Goal: Information Seeking & Learning: Check status

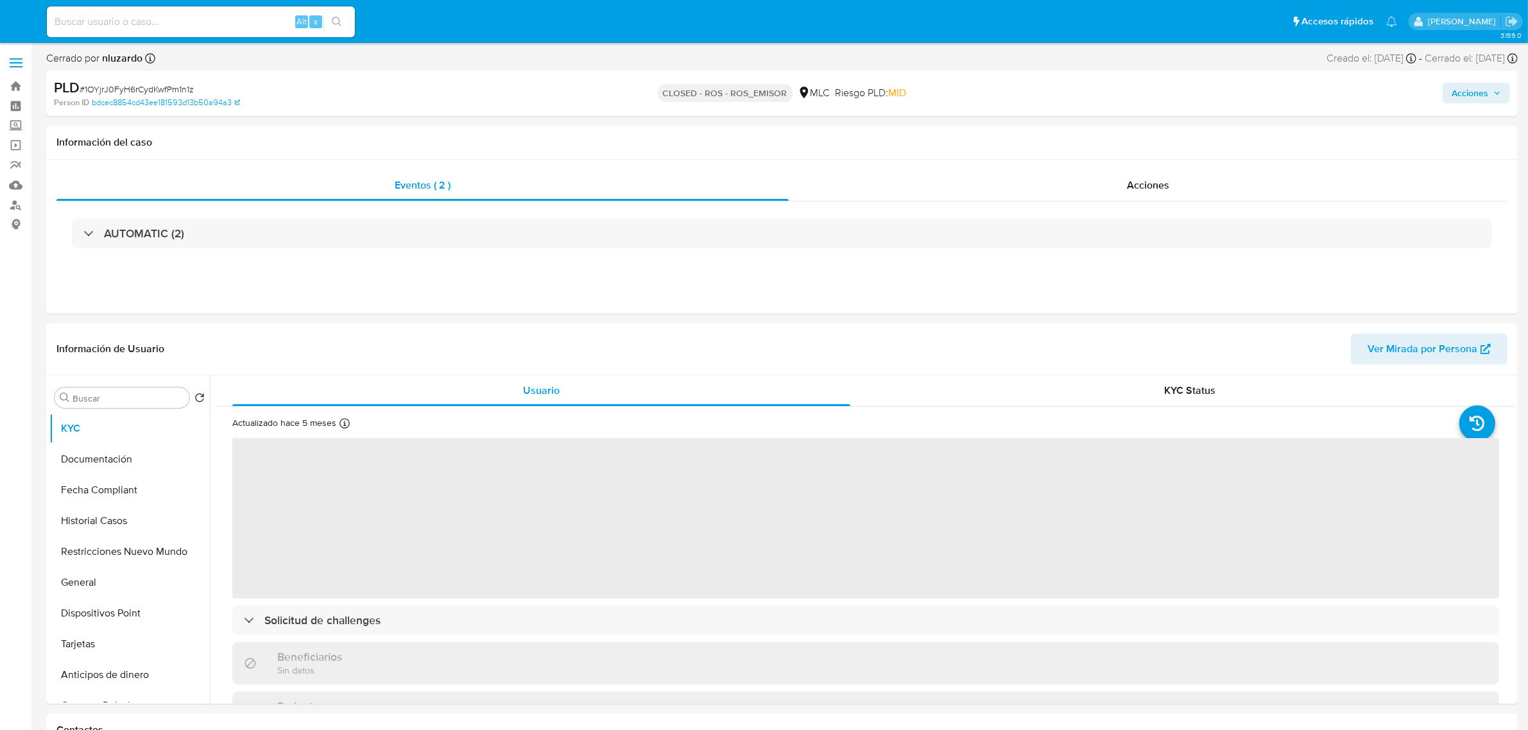
select select "10"
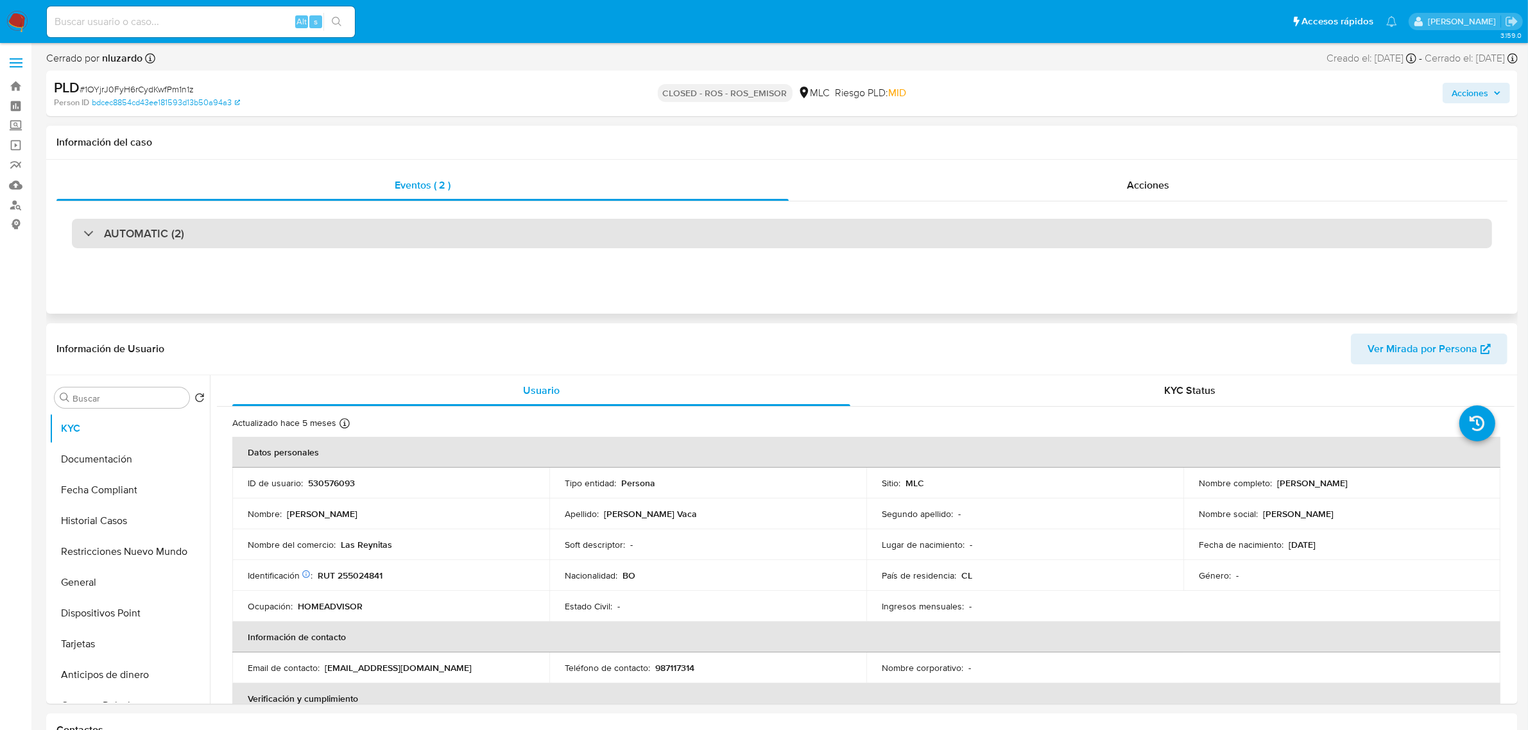
click at [404, 236] on div "AUTOMATIC (2)" at bounding box center [782, 234] width 1420 height 30
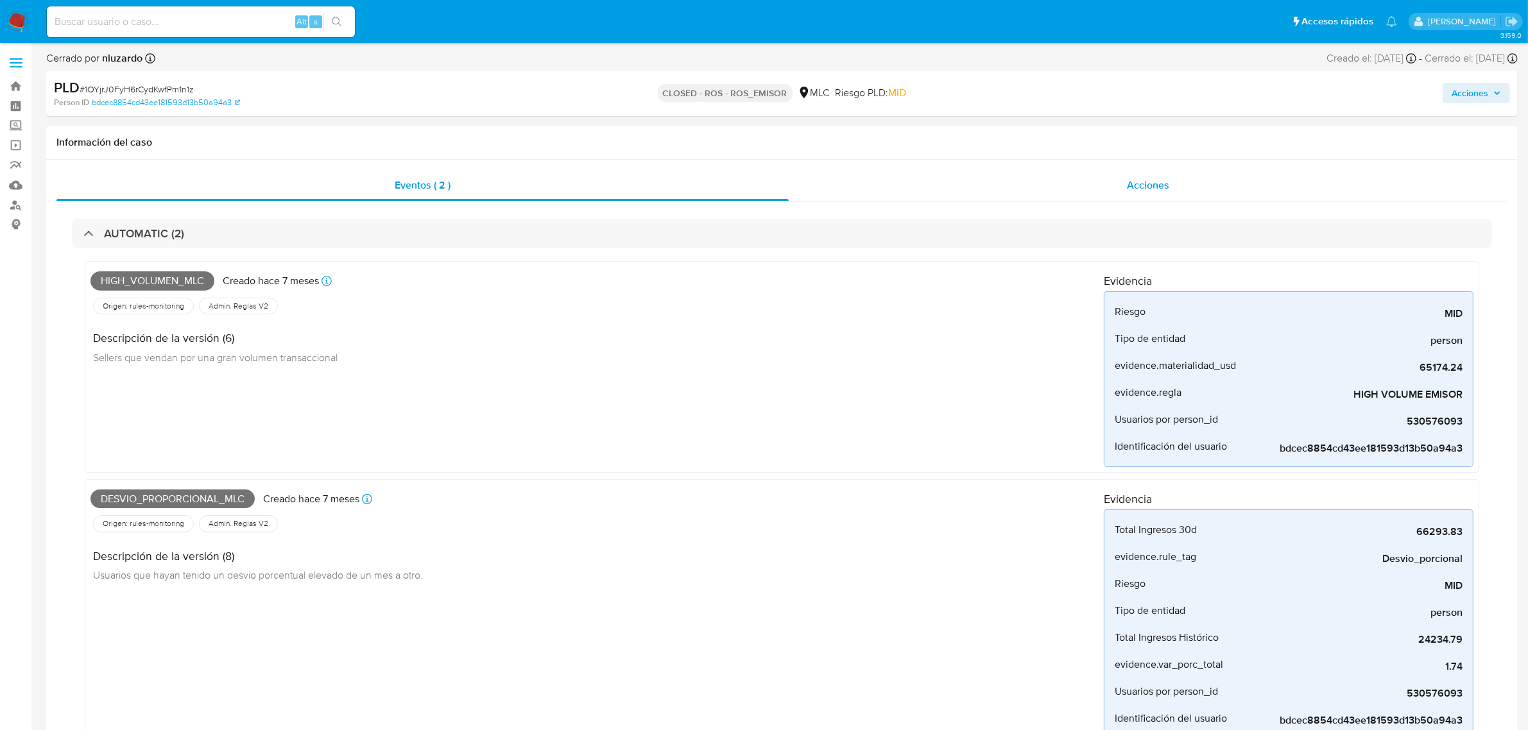
click at [1022, 183] on div "Acciones" at bounding box center [1148, 185] width 719 height 31
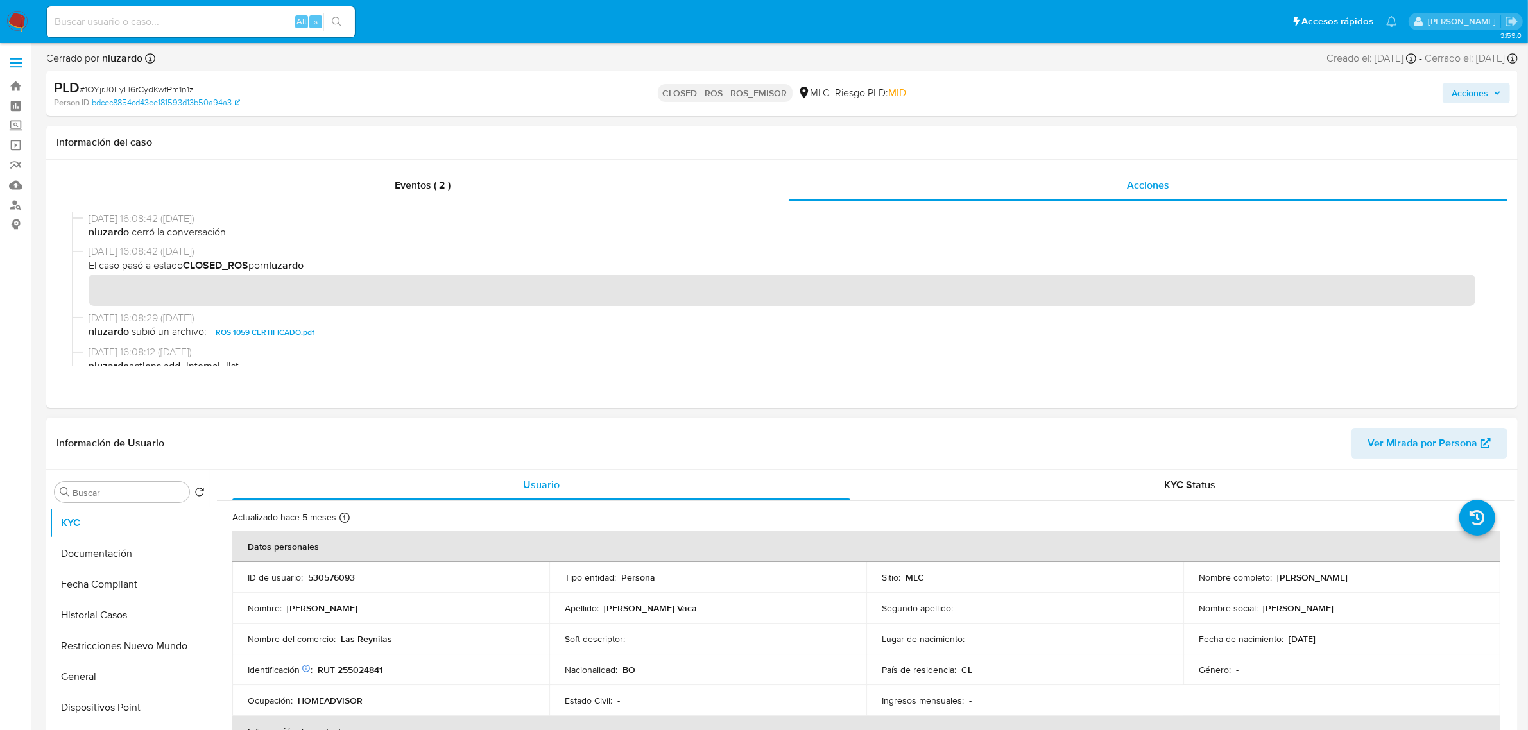
click at [355, 578] on div "ID de usuario : 530576093" at bounding box center [391, 578] width 286 height 12
click at [347, 578] on p "530576093" at bounding box center [331, 578] width 47 height 12
copy p "530576093"
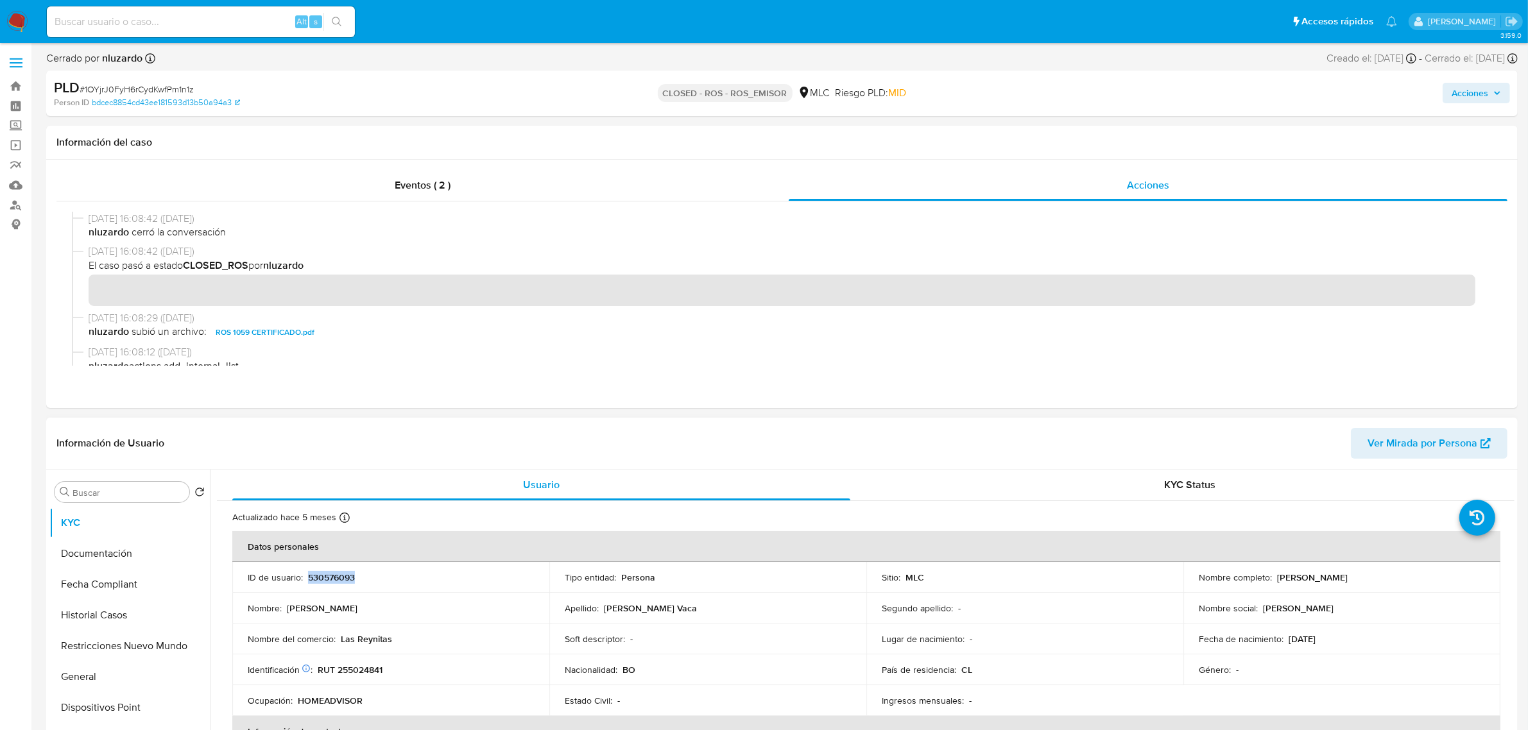
click at [1232, 447] on span "Ver Mirada por Persona" at bounding box center [1423, 443] width 110 height 31
click at [340, 581] on p "530576093" at bounding box center [331, 578] width 47 height 12
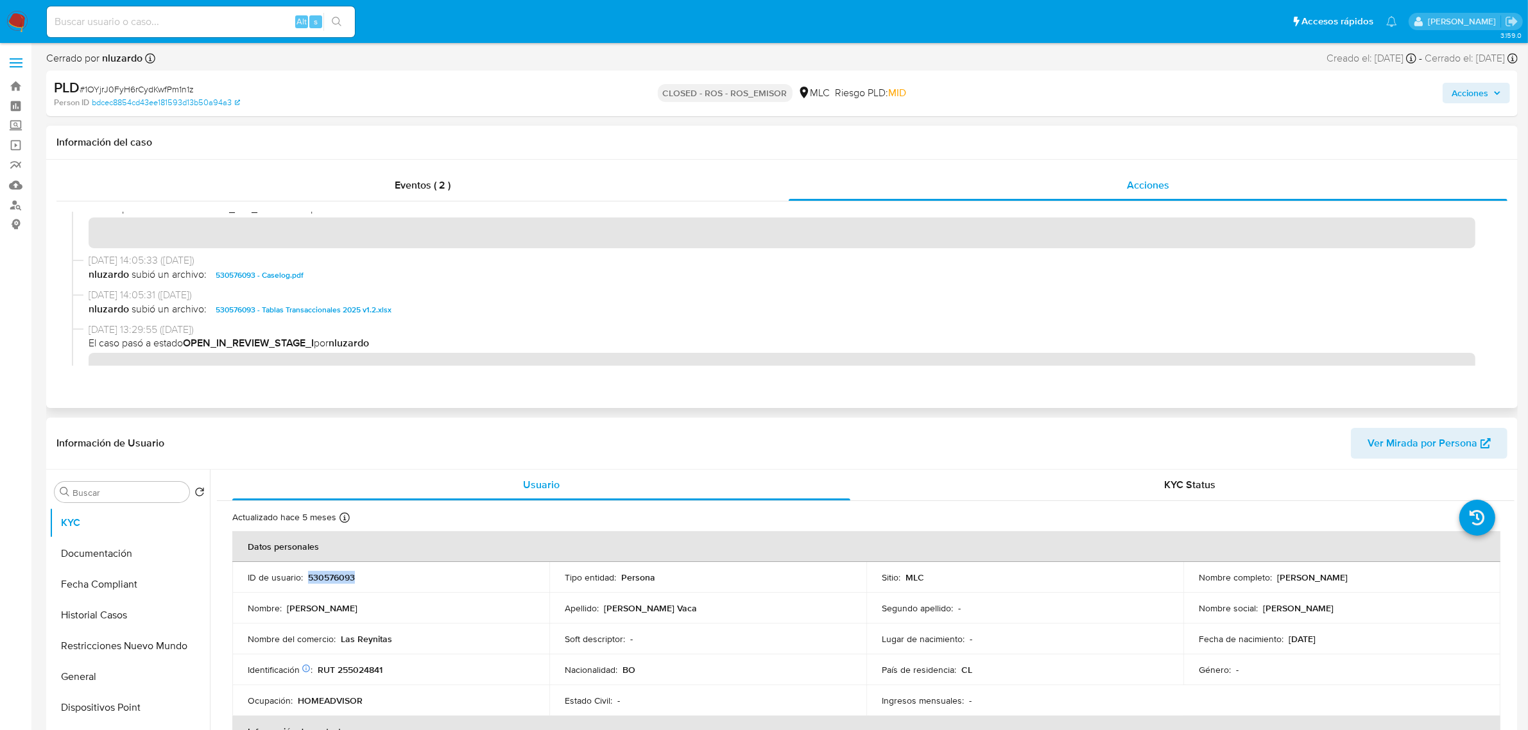
scroll to position [562, 0]
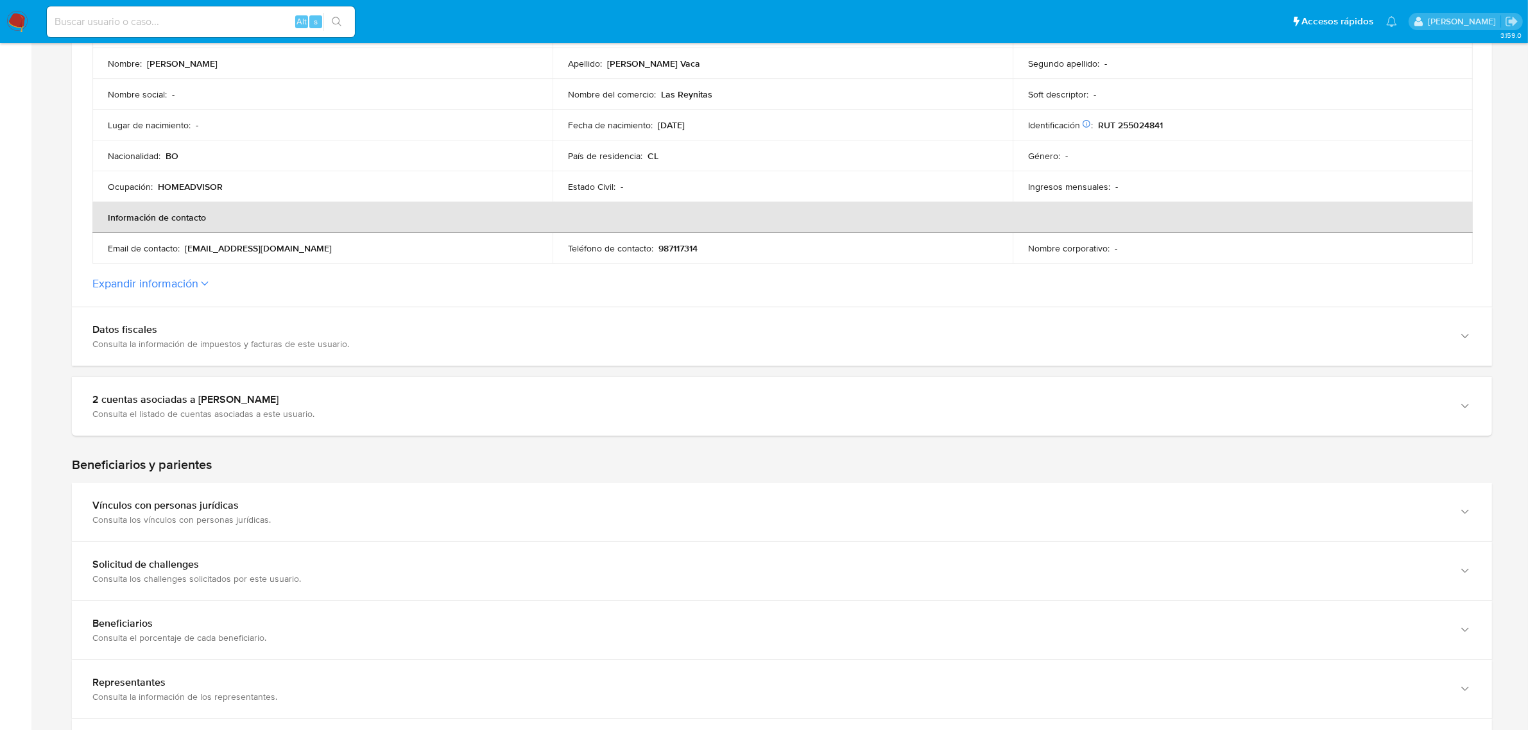
scroll to position [321, 0]
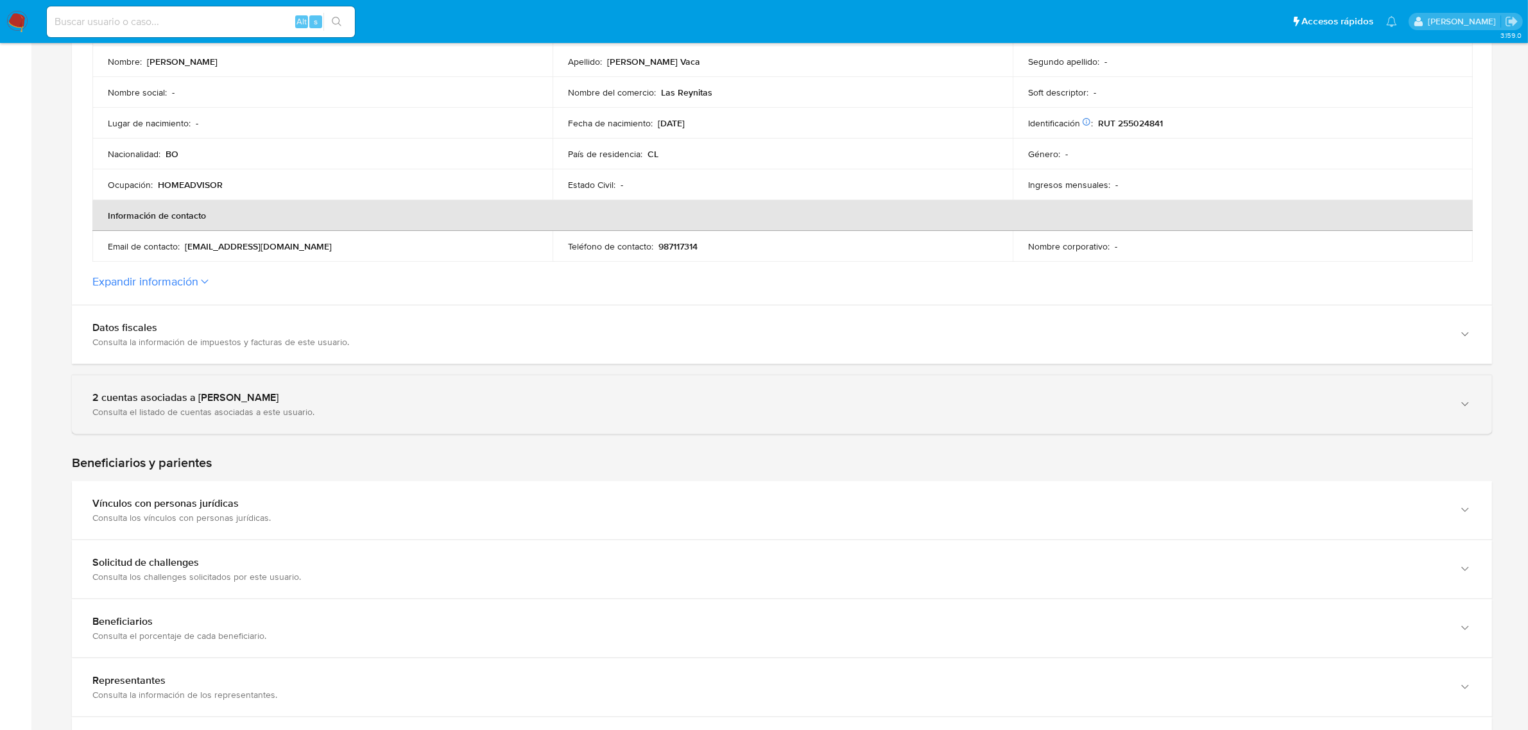
click at [477, 418] on div "2 cuentas asociadas a [PERSON_NAME] Consulta el listado de cuentas asociadas a …" at bounding box center [782, 404] width 1420 height 58
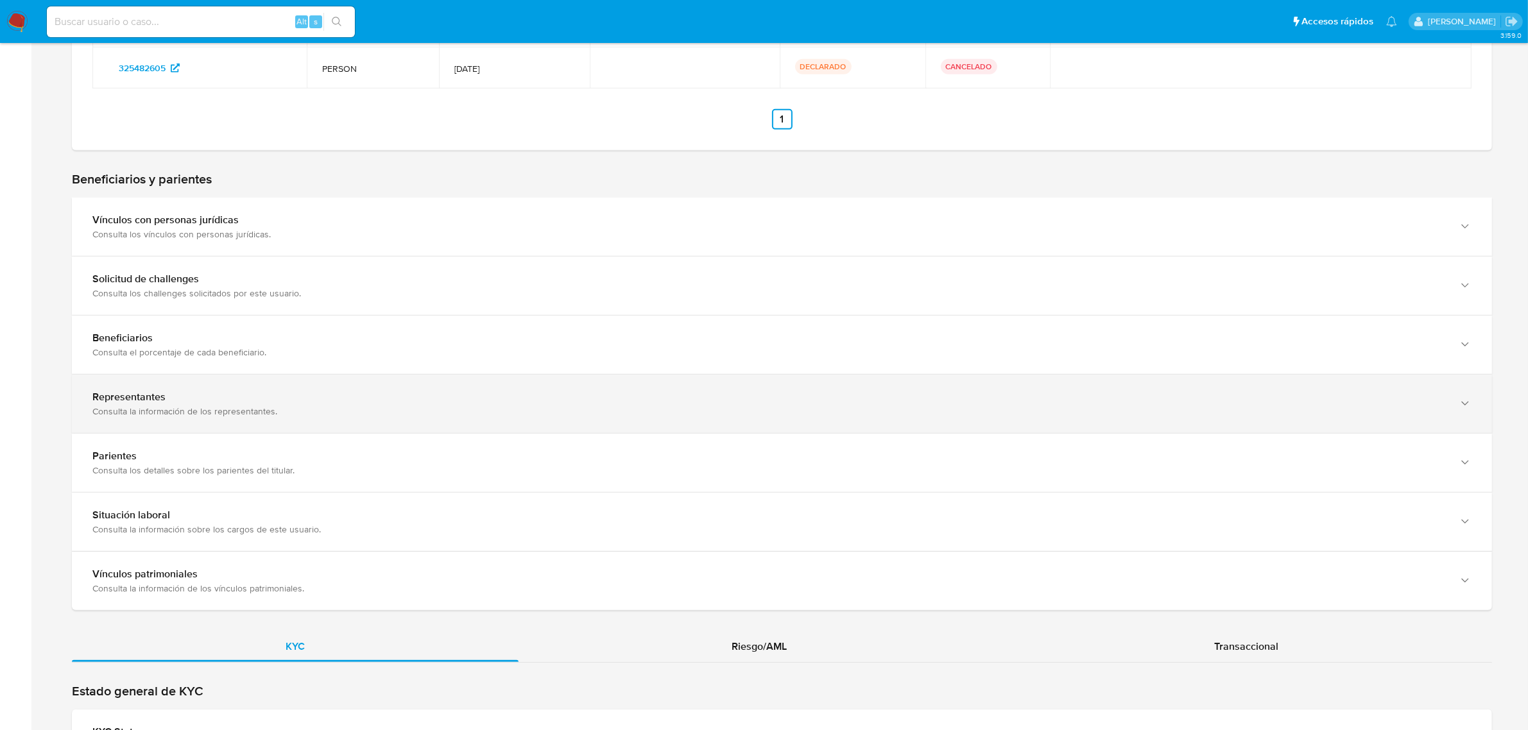
scroll to position [882, 0]
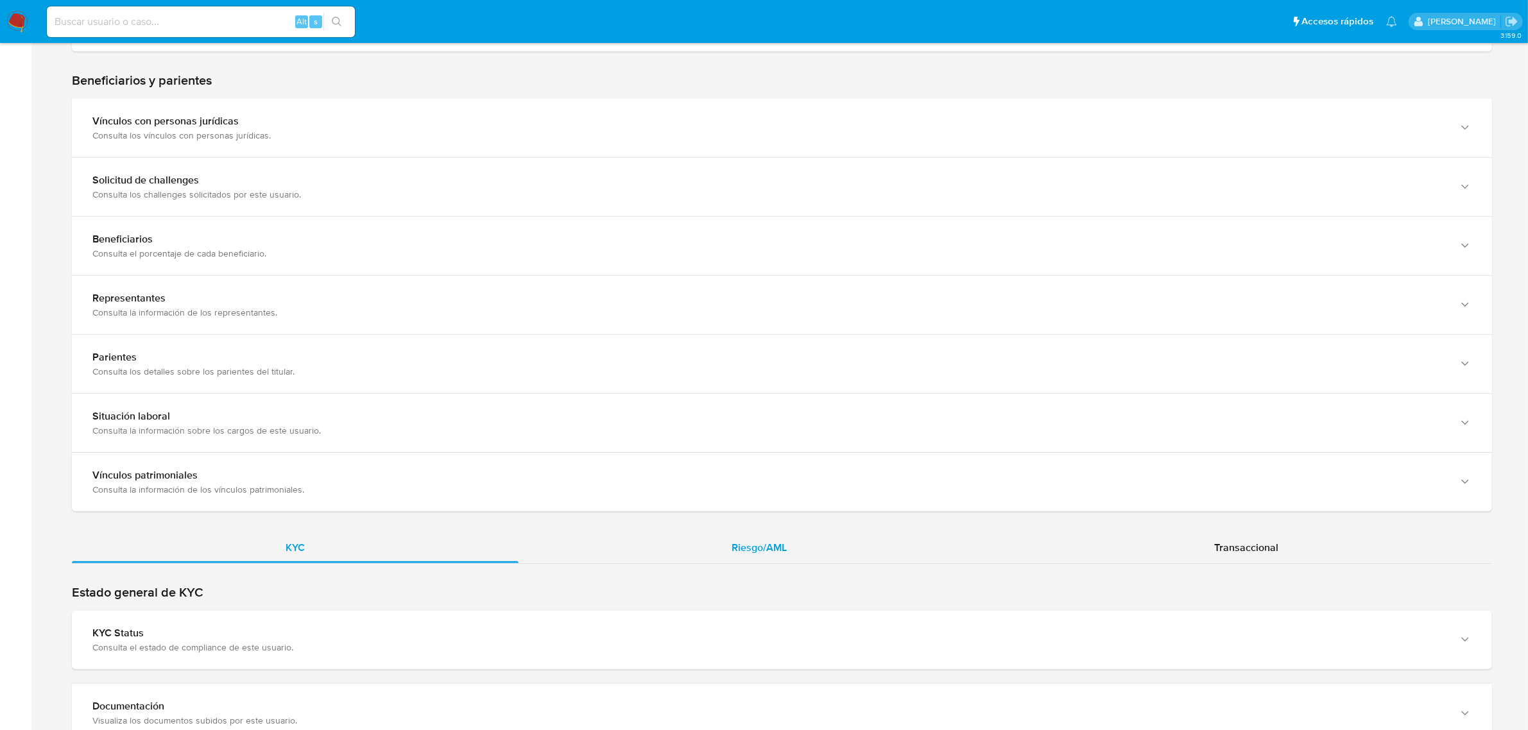
click at [735, 562] on div "Riesgo/AML" at bounding box center [760, 548] width 483 height 31
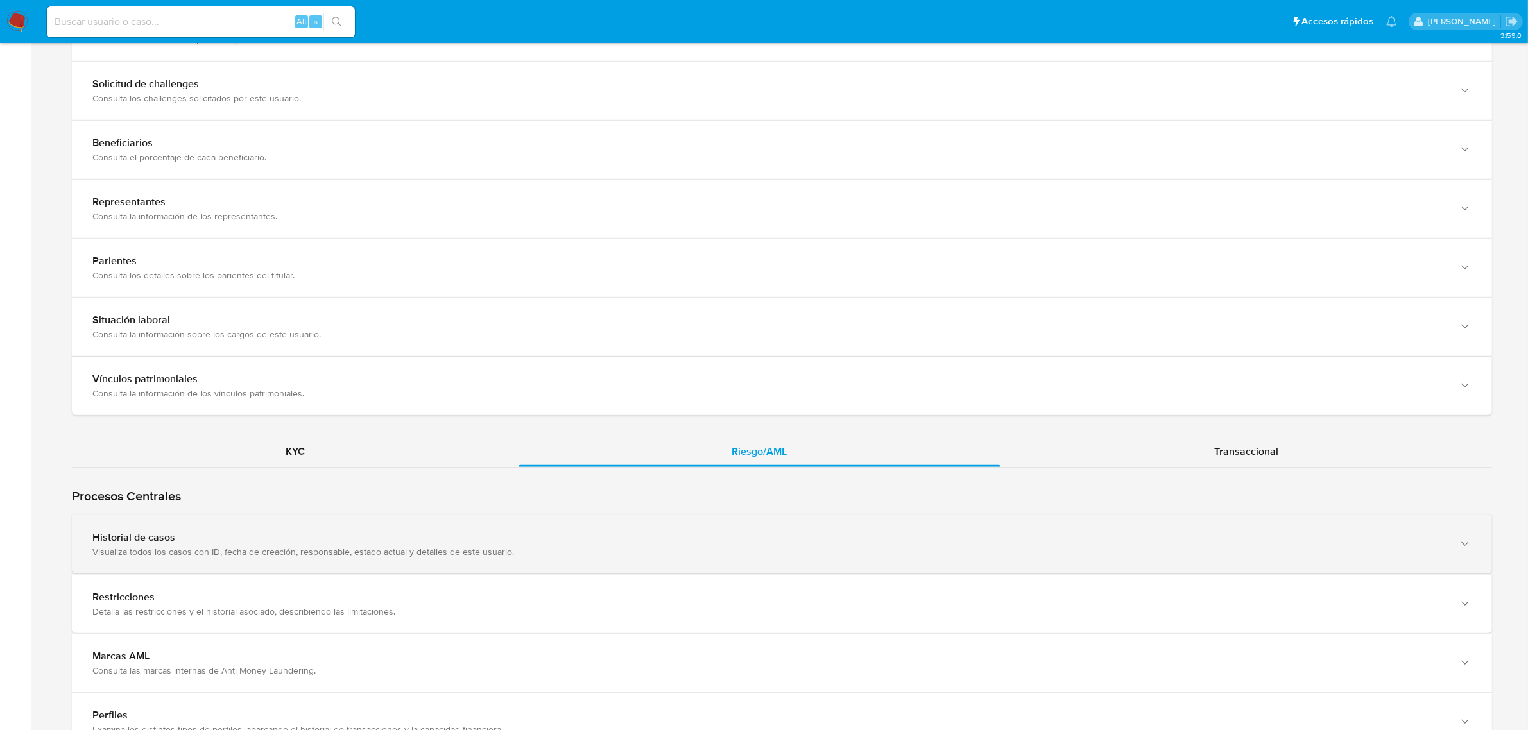
click at [340, 531] on div "Historial de casos" at bounding box center [769, 537] width 1354 height 13
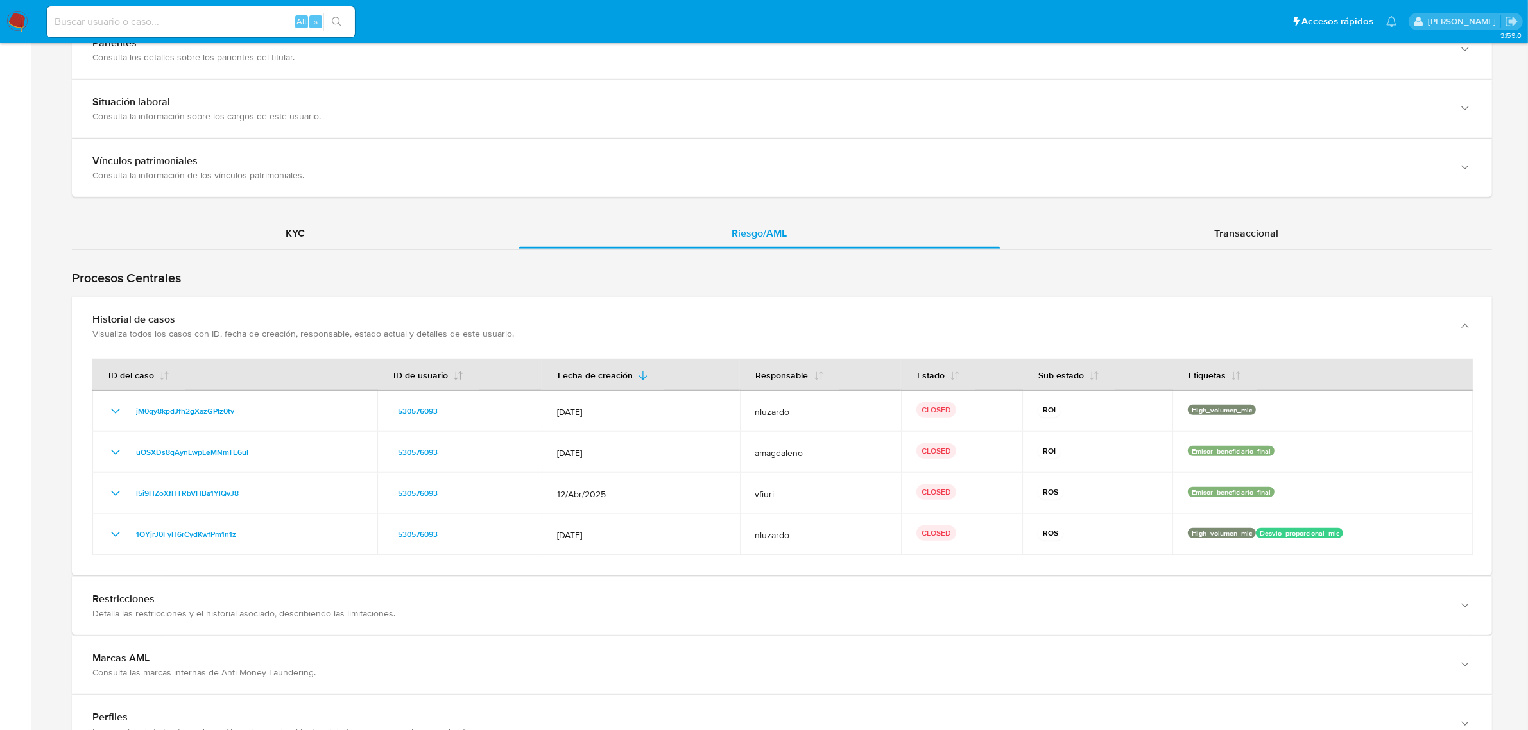
scroll to position [1203, 0]
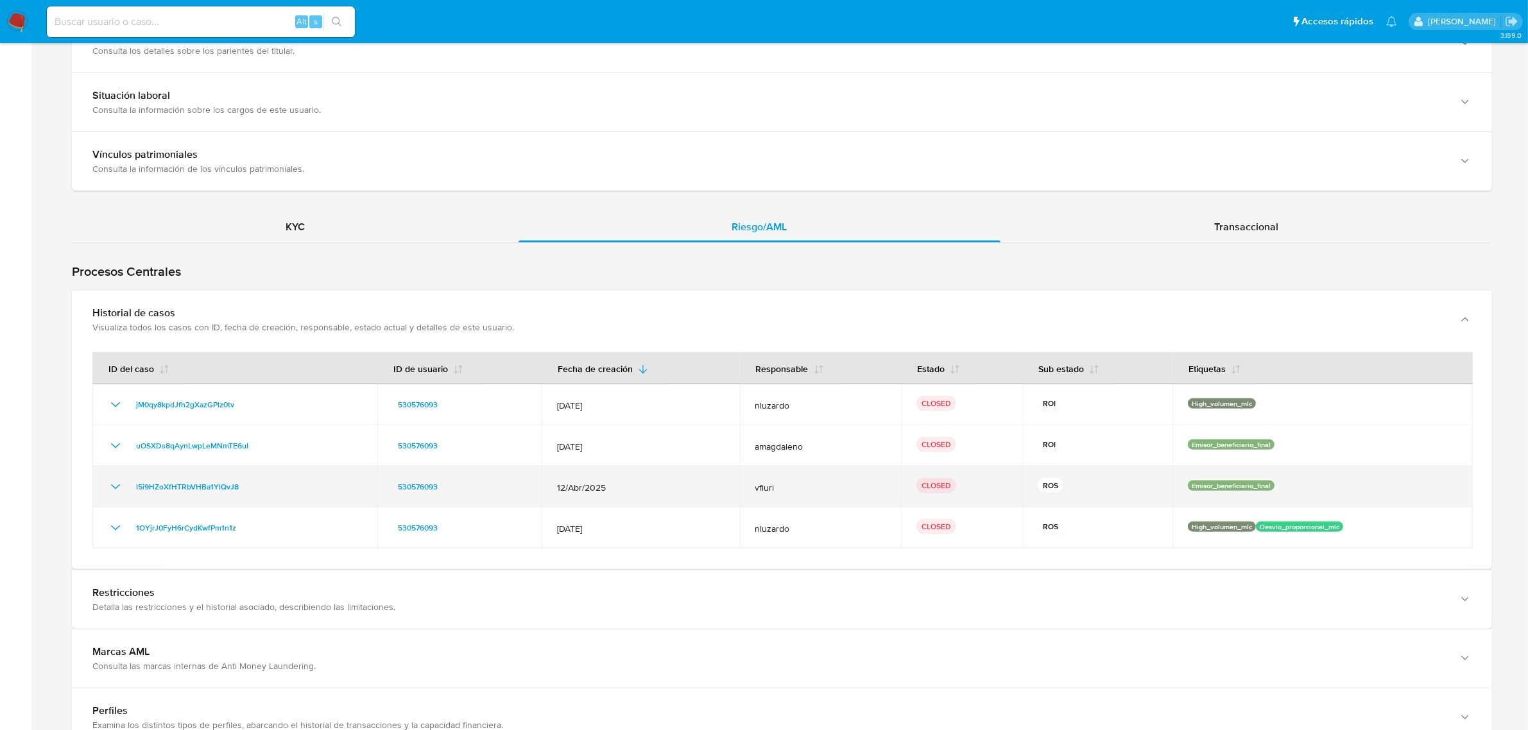
click at [581, 485] on span "12/Abr/2025" at bounding box center [640, 488] width 167 height 12
click at [560, 488] on span "12/Abr/2025" at bounding box center [640, 488] width 167 height 12
click at [581, 493] on span "12/Abr/2025" at bounding box center [640, 488] width 167 height 12
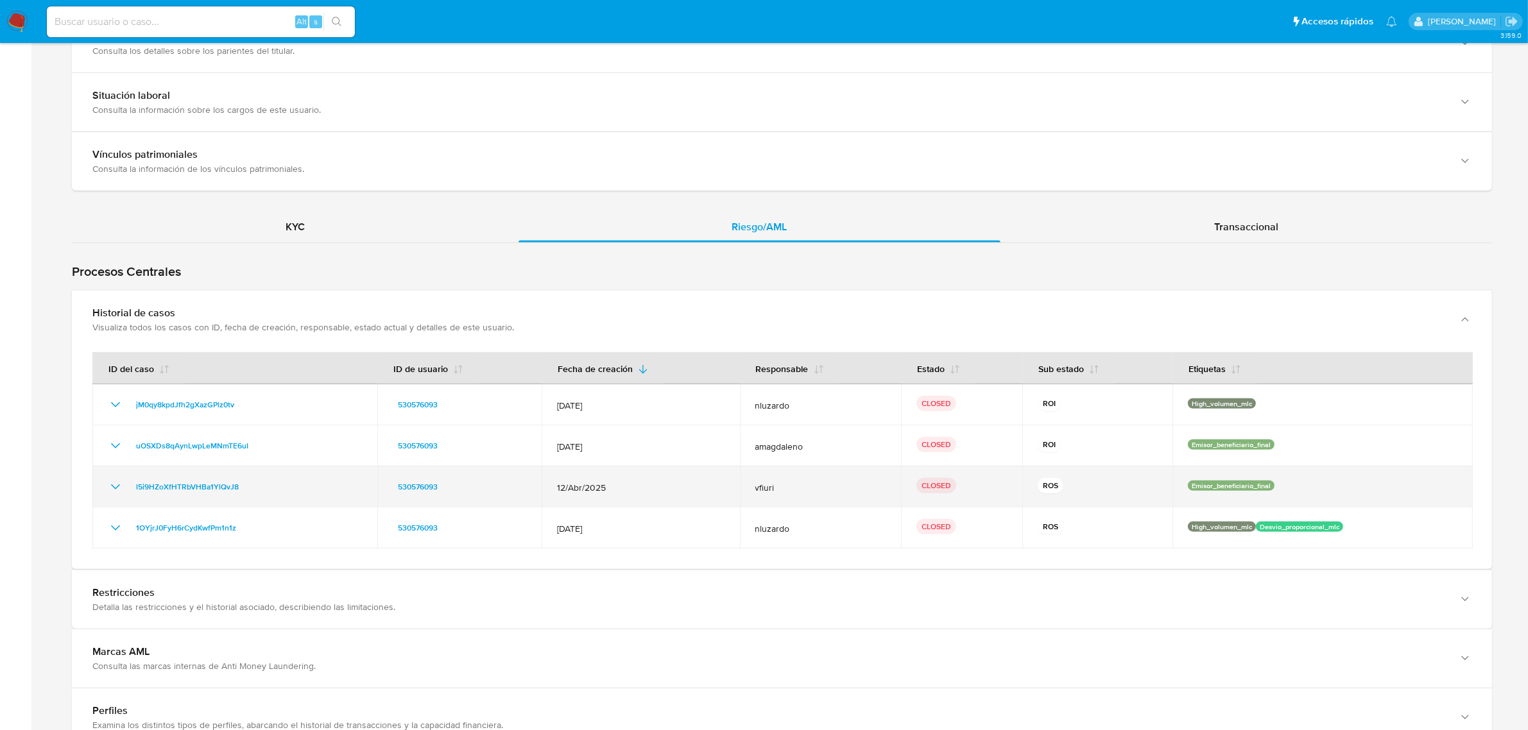
click at [581, 493] on span "12/Abr/2025" at bounding box center [640, 488] width 167 height 12
click at [113, 493] on icon "Mostrar/Ocultar" at bounding box center [115, 486] width 15 height 15
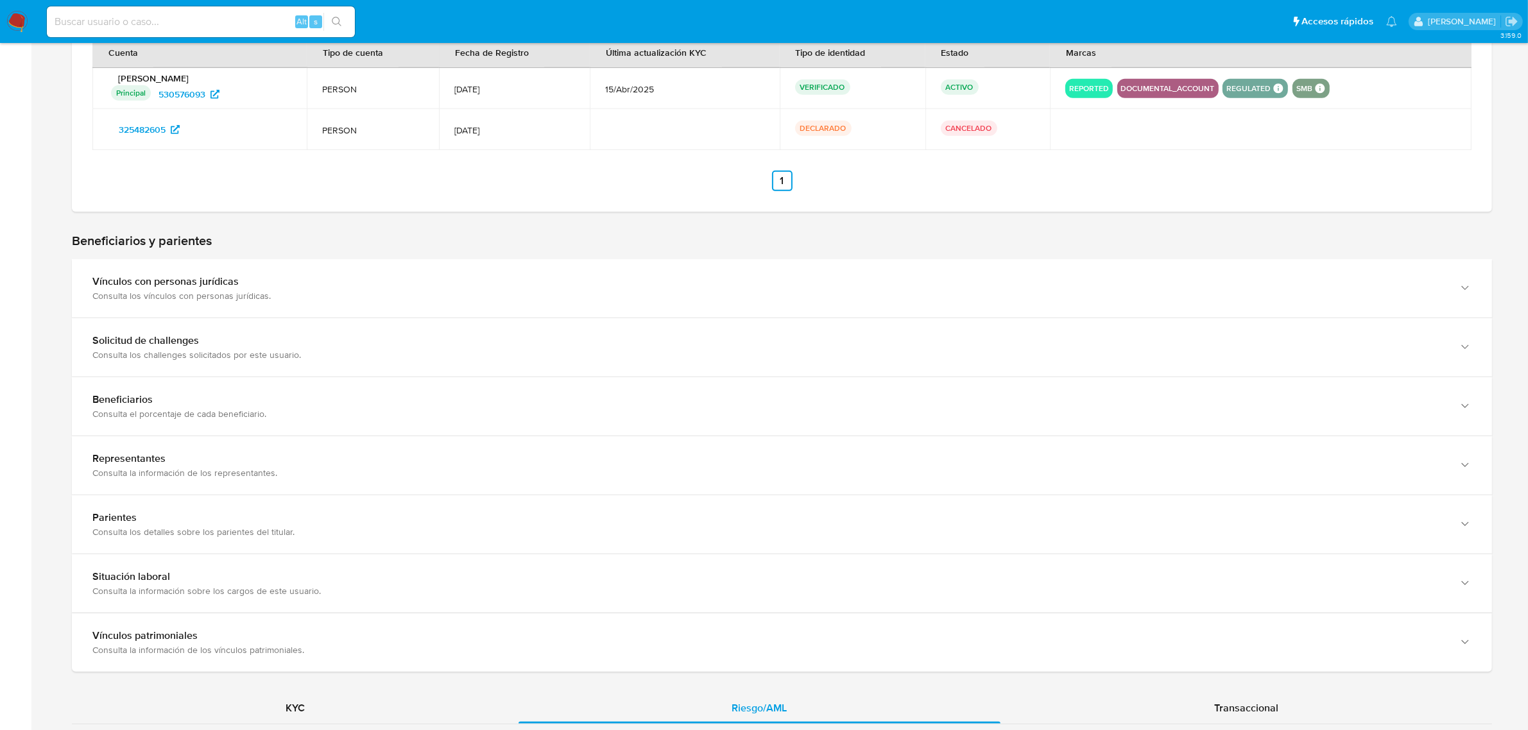
scroll to position [481, 0]
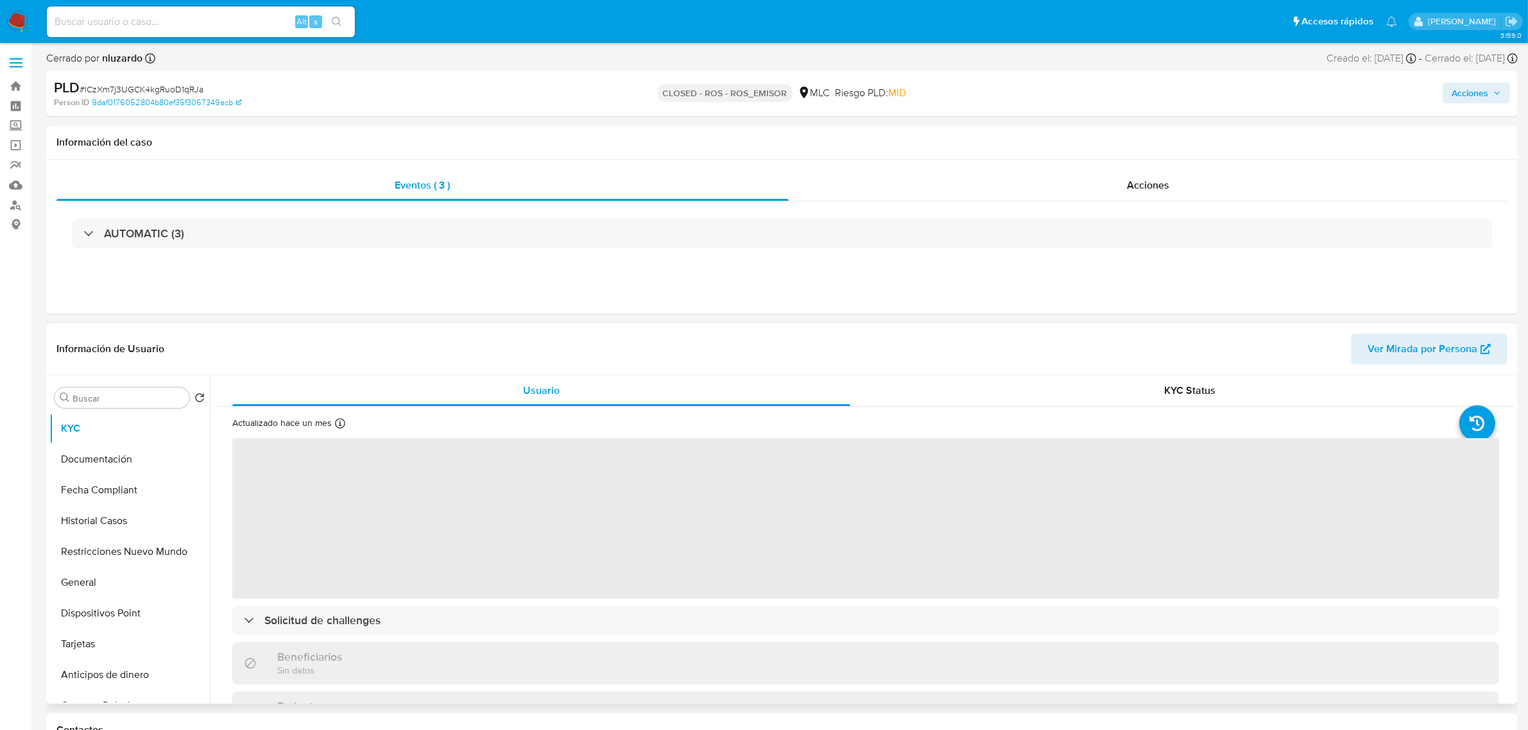
select select "10"
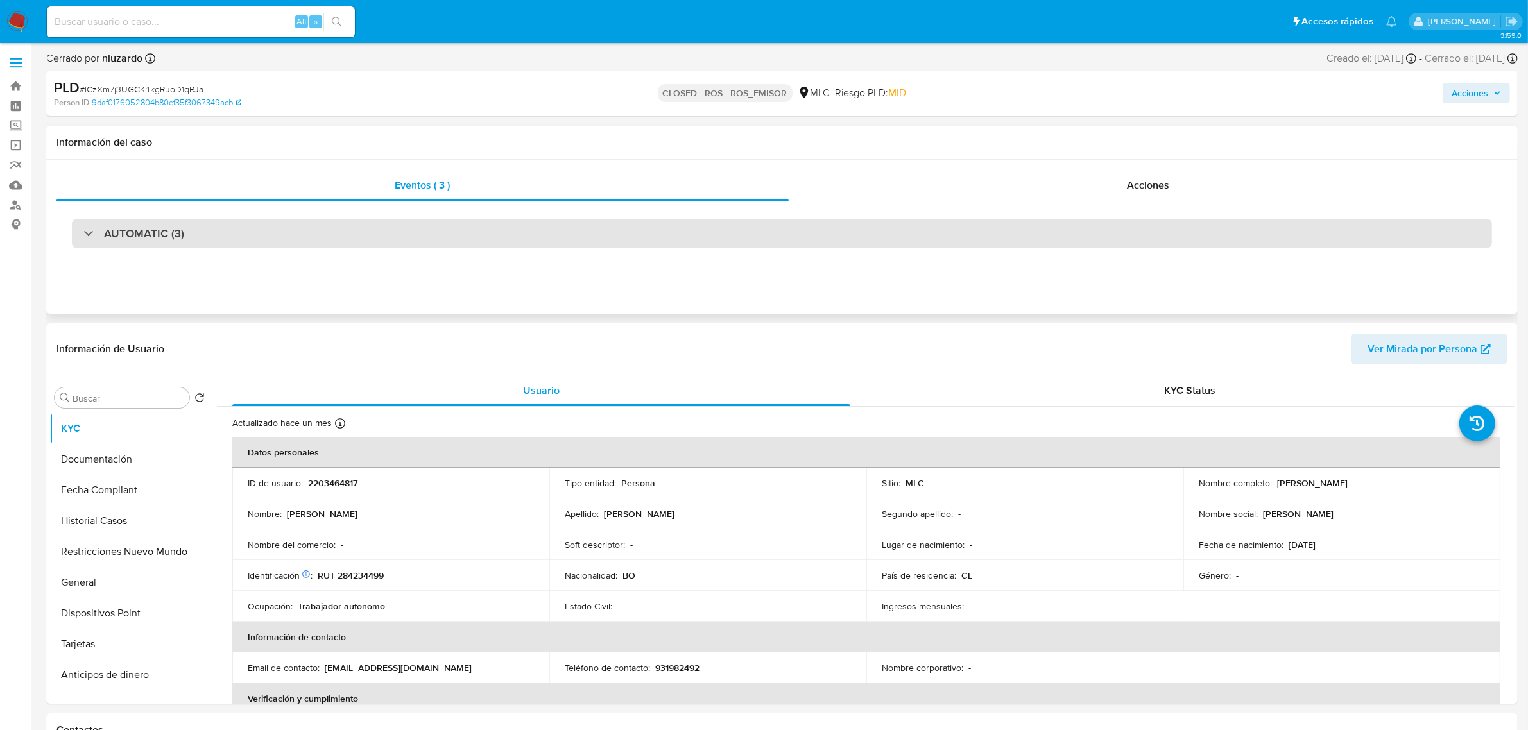
click at [425, 232] on div "AUTOMATIC (3)" at bounding box center [782, 234] width 1420 height 30
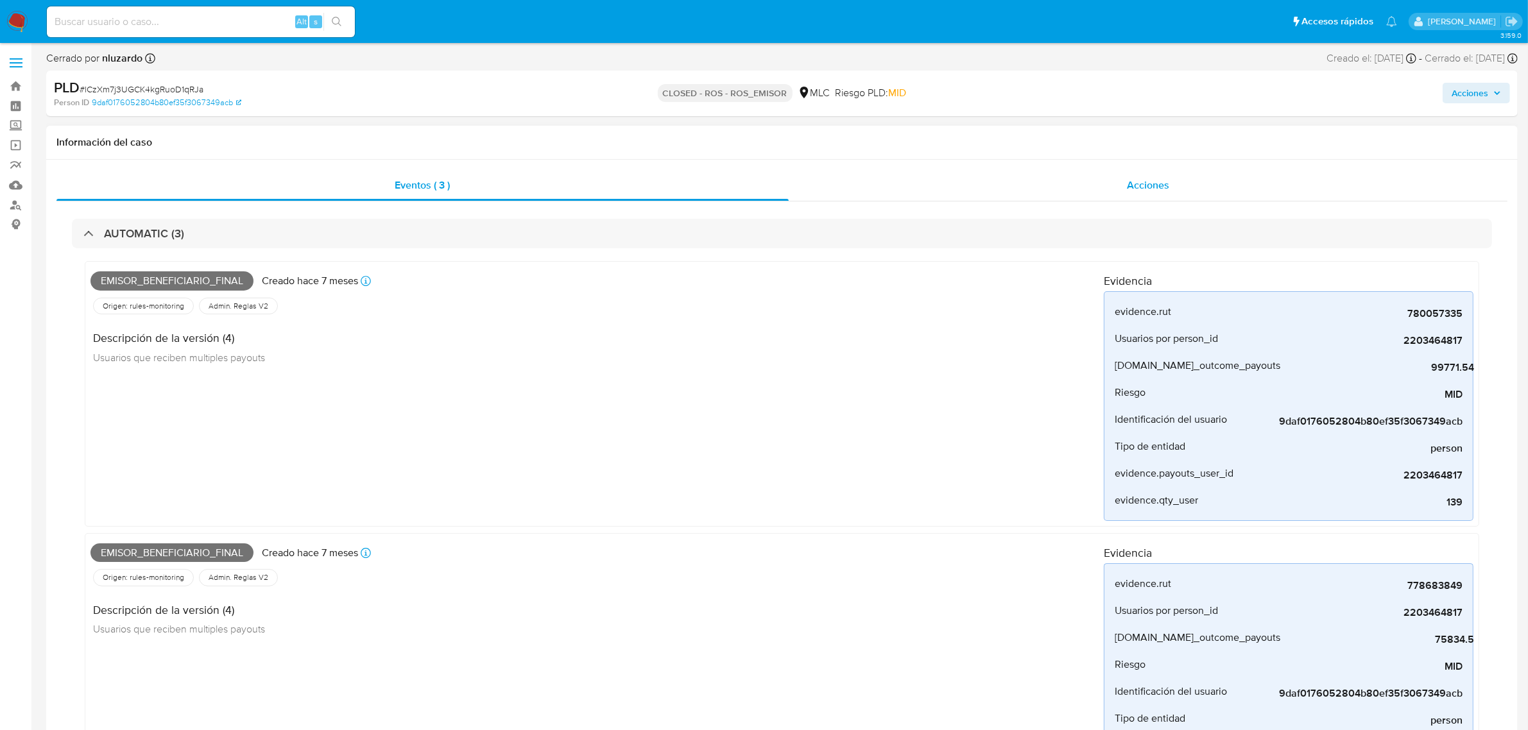
click at [1112, 178] on div "Acciones" at bounding box center [1148, 185] width 719 height 31
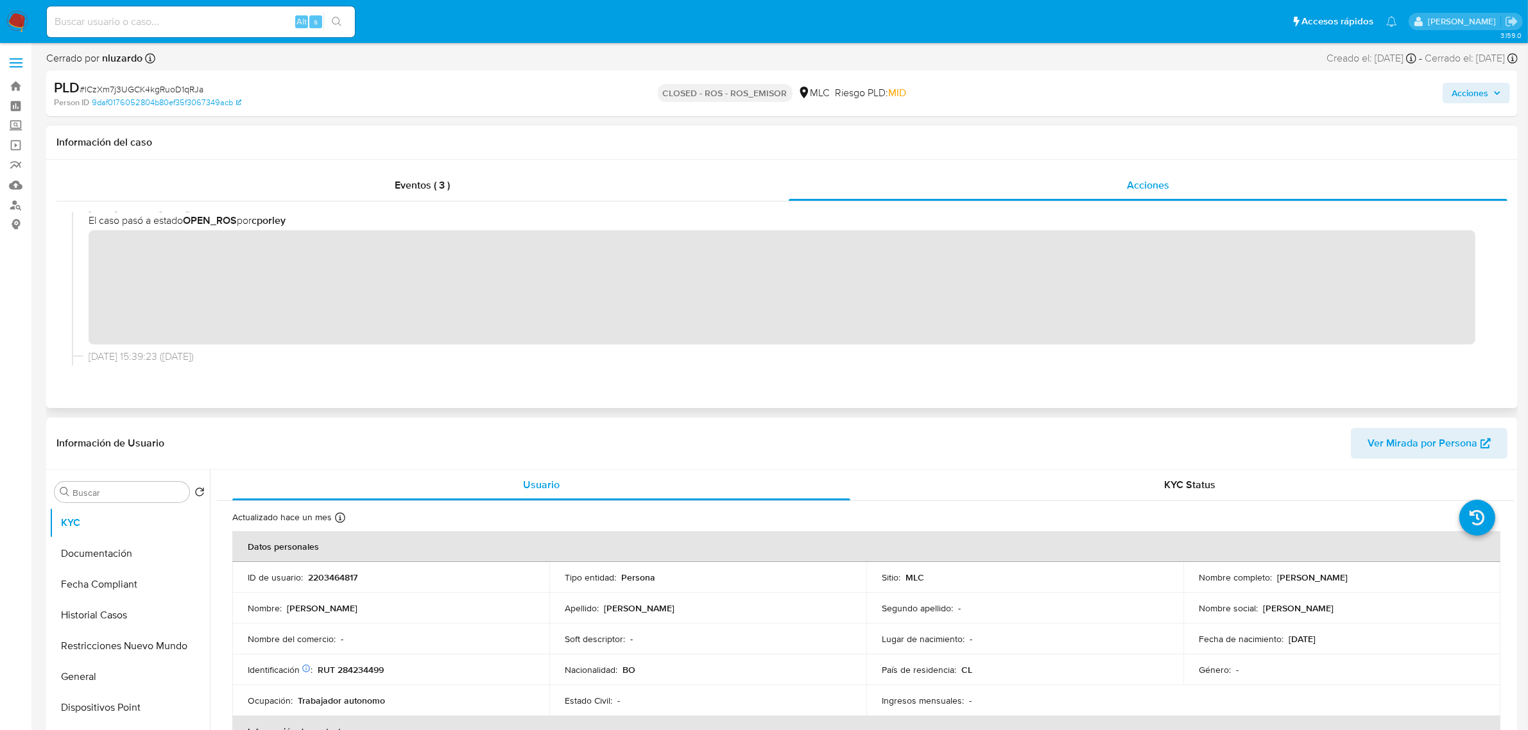
scroll to position [321, 0]
click at [325, 581] on p "2203464817" at bounding box center [332, 578] width 49 height 12
copy p "2203464817"
click at [1463, 447] on span "Ver Mirada por Persona" at bounding box center [1423, 443] width 110 height 31
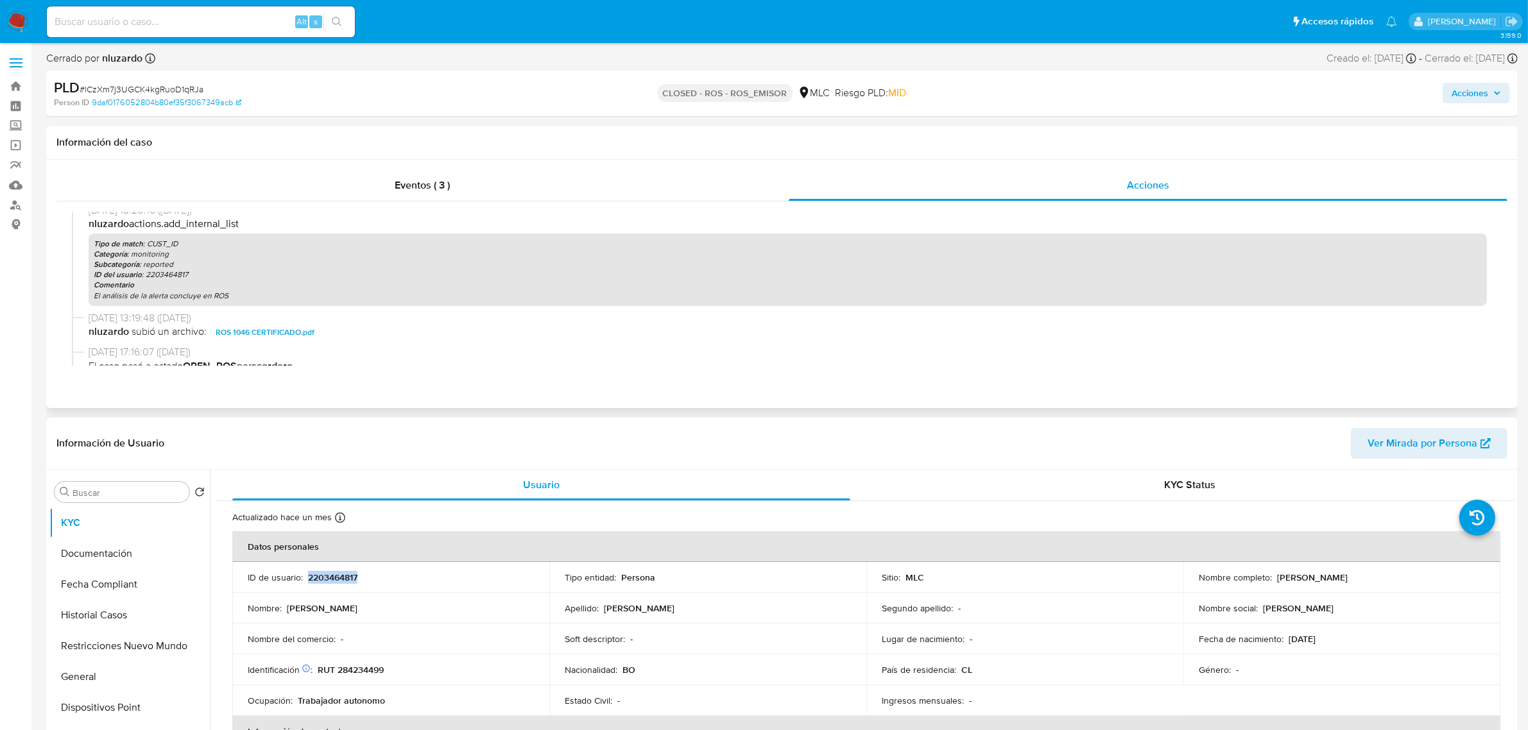
scroll to position [80, 0]
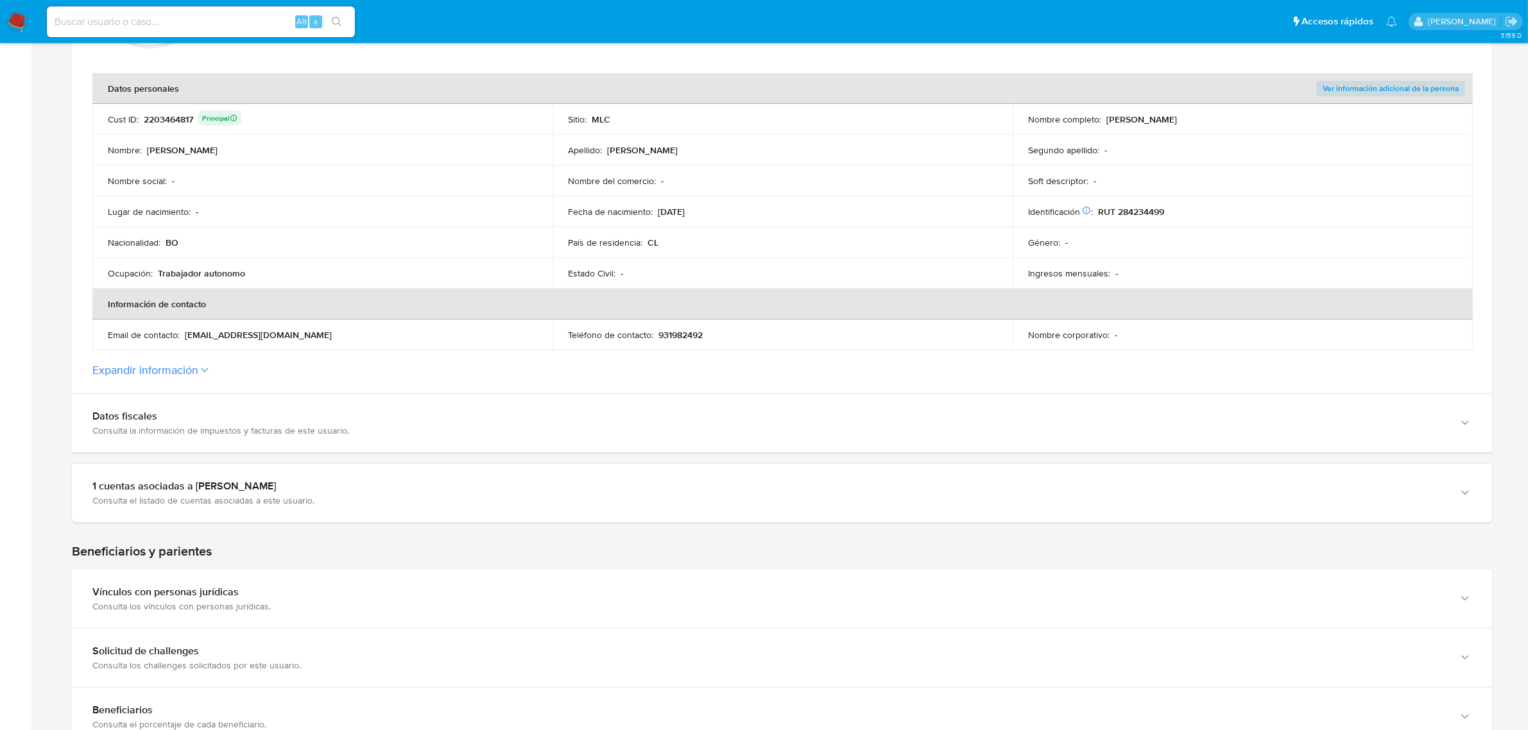
scroll to position [241, 0]
